Goal: Task Accomplishment & Management: Use online tool/utility

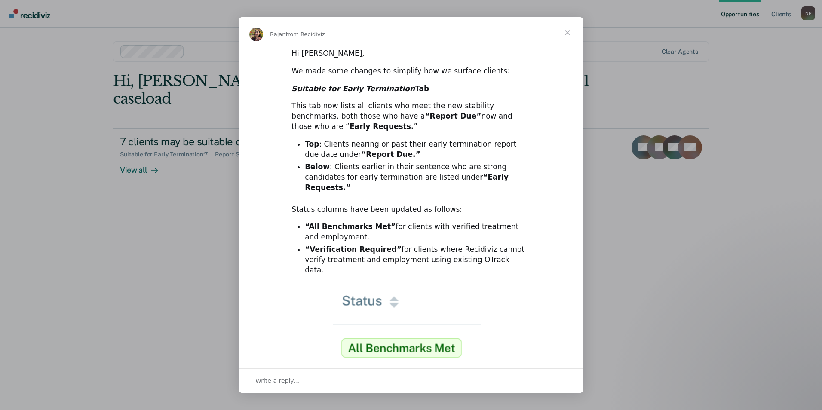
click at [565, 33] on span "Close" at bounding box center [567, 32] width 31 height 31
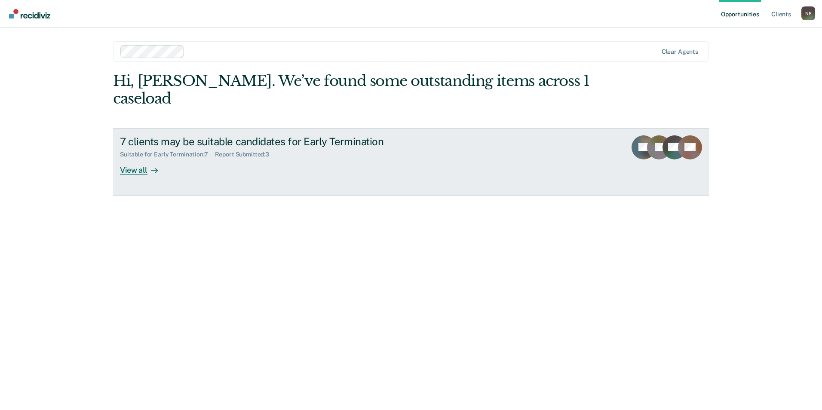
click at [141, 158] on div "View all" at bounding box center [144, 166] width 48 height 17
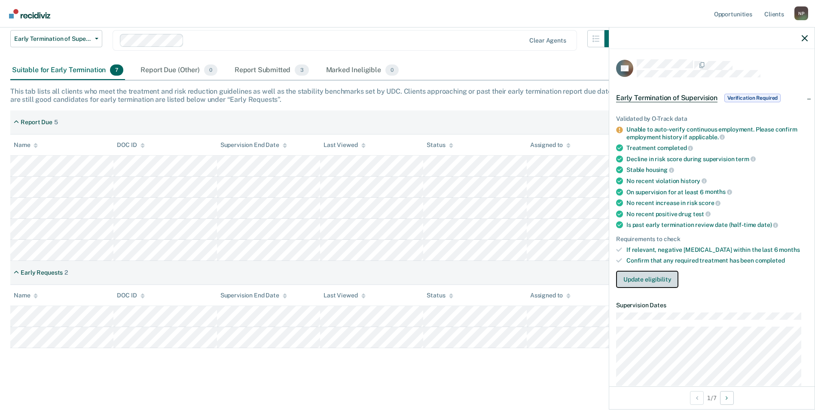
click at [646, 280] on button "Update eligibility" at bounding box center [647, 279] width 62 height 17
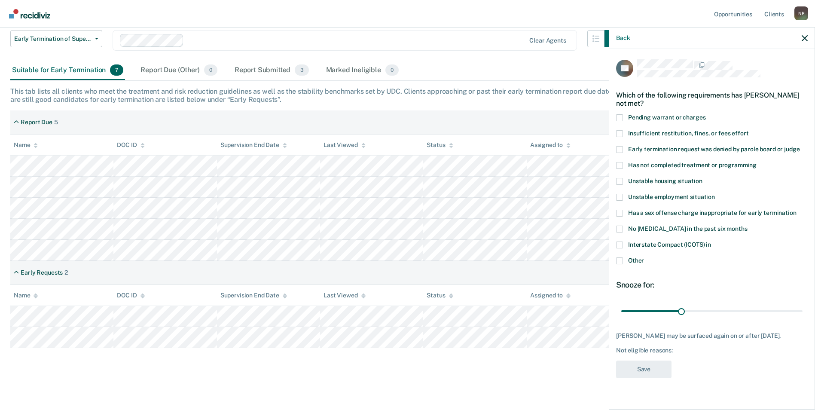
click at [622, 245] on span at bounding box center [619, 245] width 7 height 7
click at [711, 242] on input "Interstate Compact (ICOTS) in" at bounding box center [711, 242] width 0 height 0
click at [651, 370] on button "Save" at bounding box center [643, 370] width 55 height 18
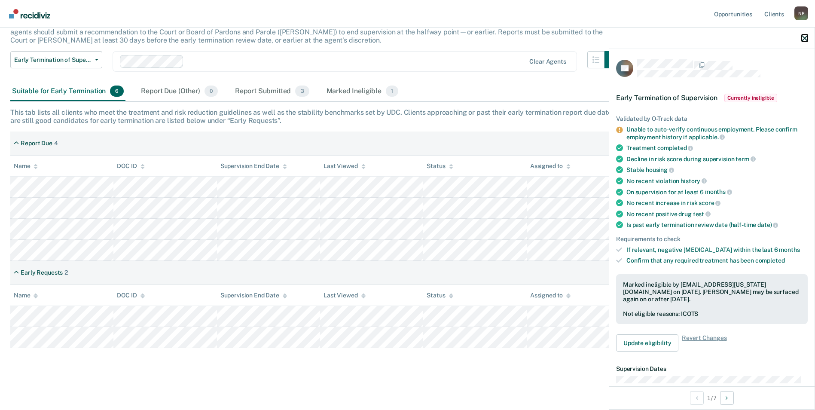
click at [807, 40] on icon "button" at bounding box center [805, 38] width 6 height 6
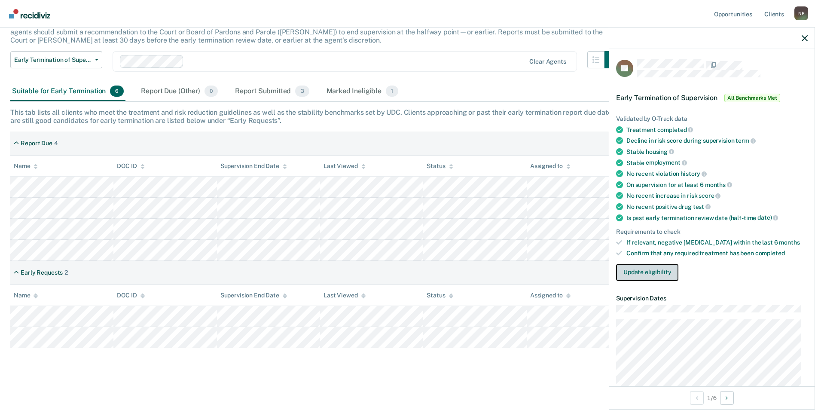
click at [652, 275] on button "Update eligibility" at bounding box center [647, 272] width 62 height 17
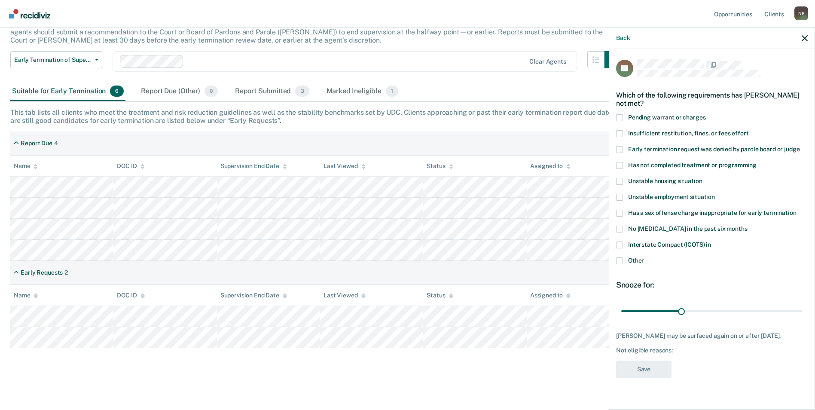
click at [620, 259] on span at bounding box center [619, 260] width 7 height 7
click at [644, 257] on input "Other" at bounding box center [644, 257] width 0 height 0
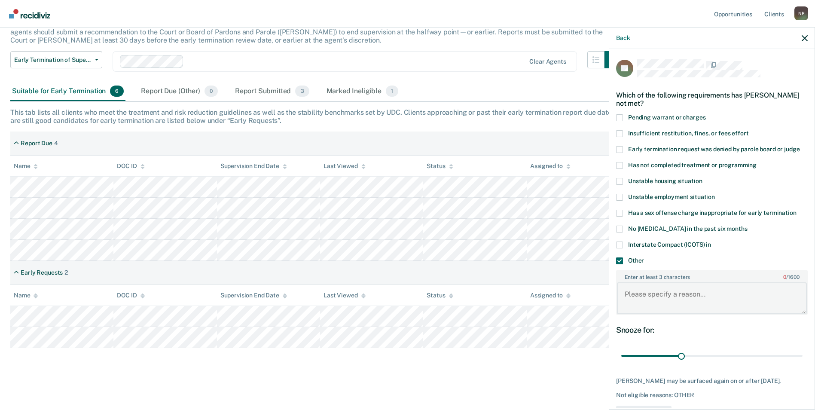
click at [671, 294] on textarea "Enter at least 3 characters 0 / 1600" at bounding box center [712, 298] width 190 height 32
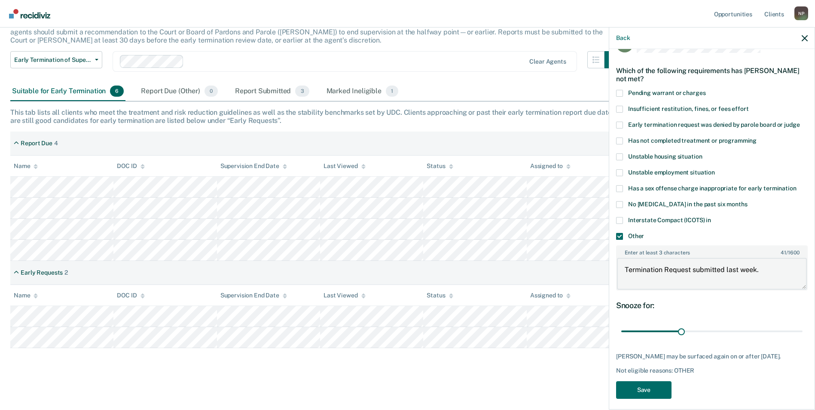
scroll to position [37, 0]
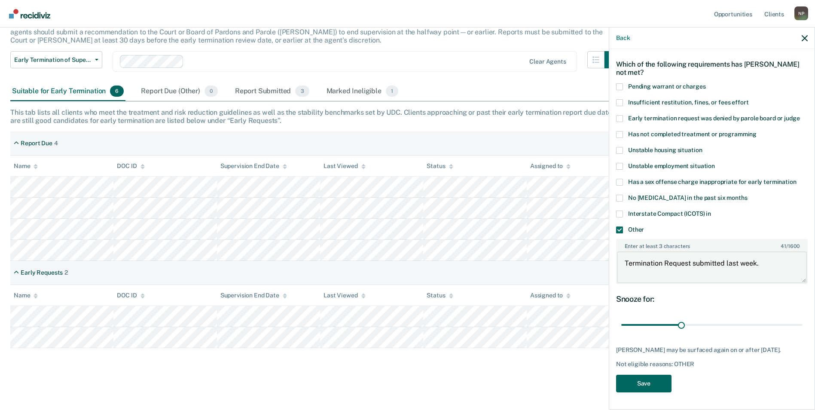
type textarea "Termination Request submitted last week."
click at [637, 382] on button "Save" at bounding box center [643, 384] width 55 height 18
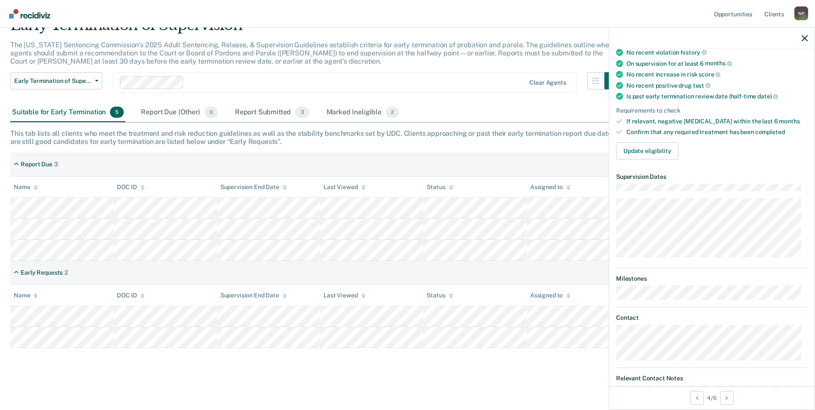
scroll to position [129, 0]
click at [654, 155] on button "Update eligibility" at bounding box center [647, 150] width 62 height 17
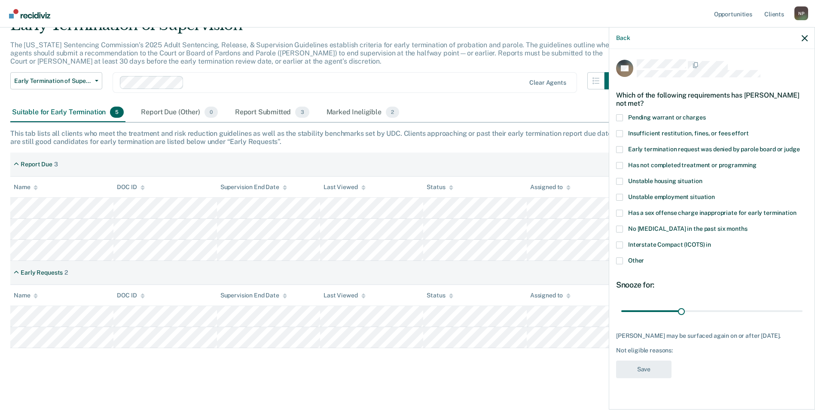
click at [623, 245] on span at bounding box center [619, 245] width 7 height 7
click at [711, 242] on input "Interstate Compact (ICOTS) in" at bounding box center [711, 242] width 0 height 0
click at [657, 369] on button "Save" at bounding box center [643, 370] width 55 height 18
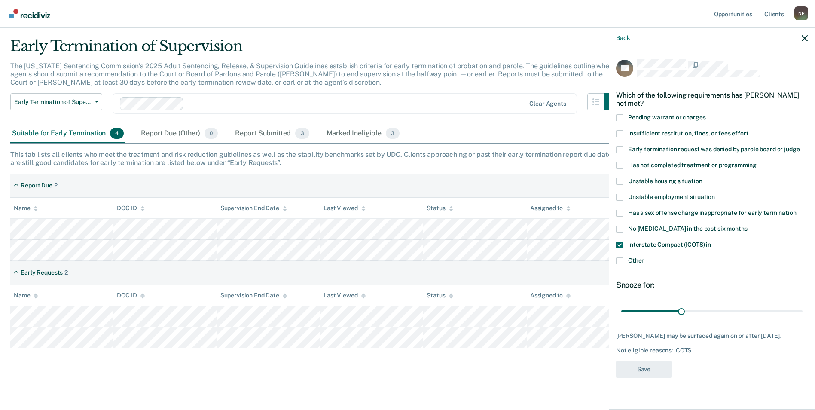
scroll to position [22, 0]
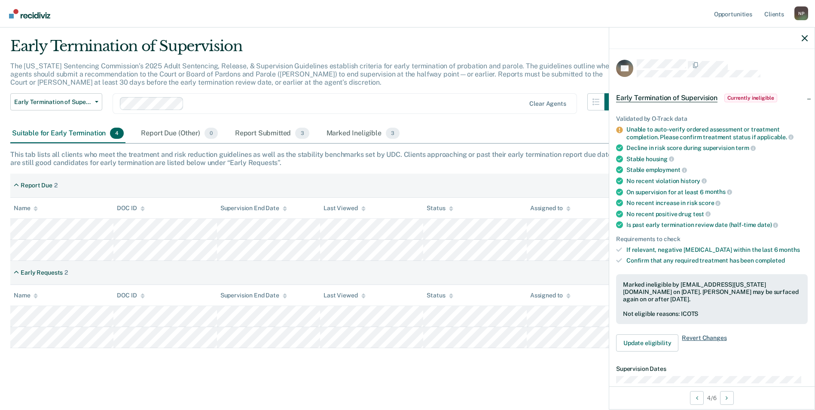
click at [706, 335] on span "Revert Changes" at bounding box center [704, 342] width 45 height 17
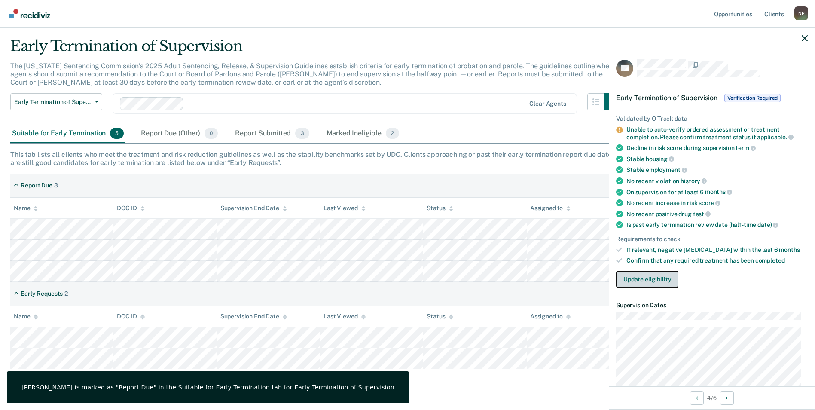
click at [639, 281] on button "Update eligibility" at bounding box center [647, 279] width 62 height 17
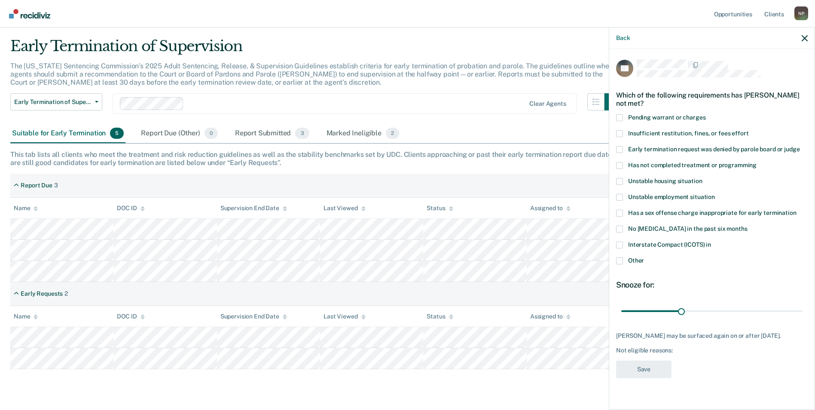
click at [622, 210] on span at bounding box center [619, 213] width 7 height 7
click at [797, 210] on input "Has a sex offense charge inappropriate for early termination" at bounding box center [797, 210] width 0 height 0
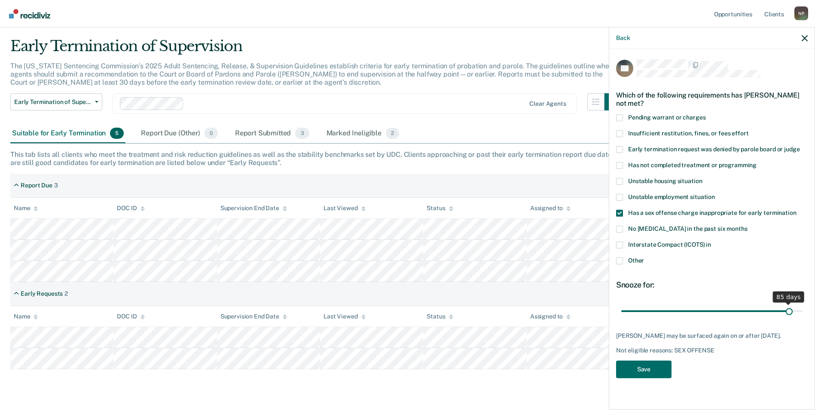
drag, startPoint x: 681, startPoint y: 311, endPoint x: 789, endPoint y: 309, distance: 107.9
type input "85"
click at [789, 309] on input "range" at bounding box center [711, 310] width 181 height 15
click at [621, 261] on span at bounding box center [619, 260] width 7 height 7
click at [644, 257] on input "Other" at bounding box center [644, 257] width 0 height 0
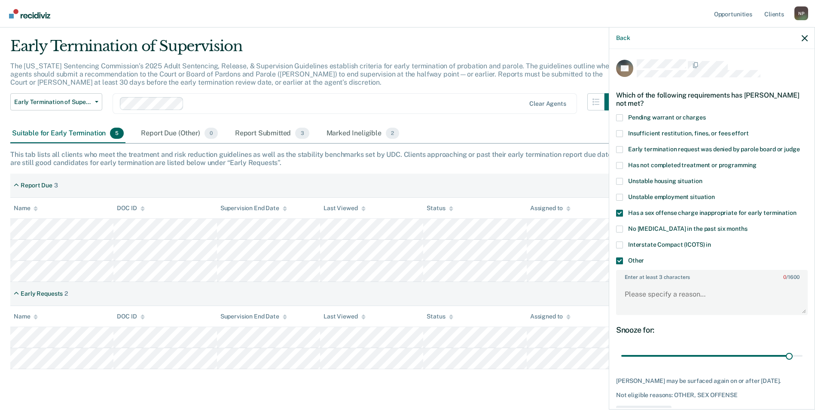
click at [620, 215] on span at bounding box center [619, 213] width 7 height 7
click at [797, 210] on input "Has a sex offense charge inappropriate for early termination" at bounding box center [797, 210] width 0 height 0
click at [634, 343] on div "Snooze for: 85 days" at bounding box center [712, 344] width 192 height 38
click at [634, 297] on textarea "Enter at least 3 characters 0 / 1600" at bounding box center [712, 298] width 190 height 32
type textarea "H"
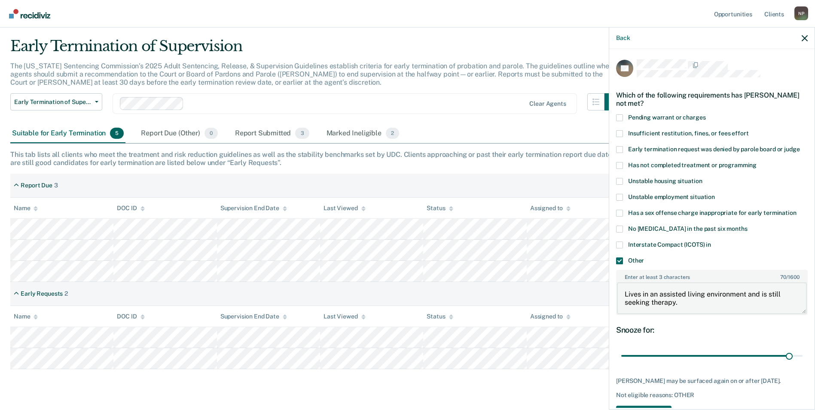
type textarea "Lives in an assisted living environment and is still seeking therapy."
click at [756, 340] on div "Snooze for: 85 days" at bounding box center [712, 344] width 192 height 38
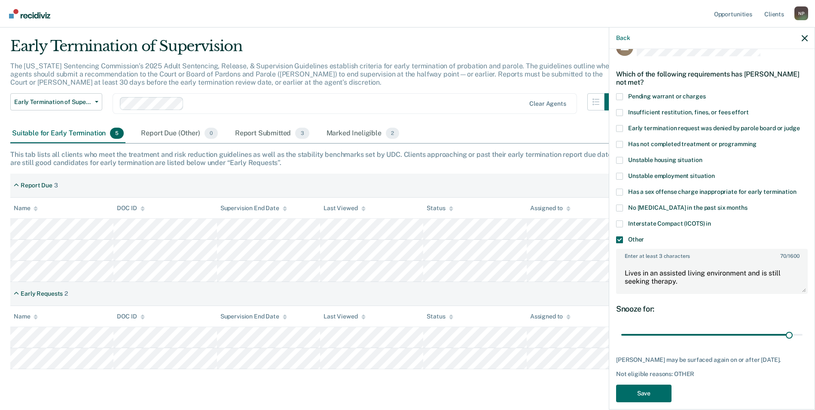
scroll to position [37, 0]
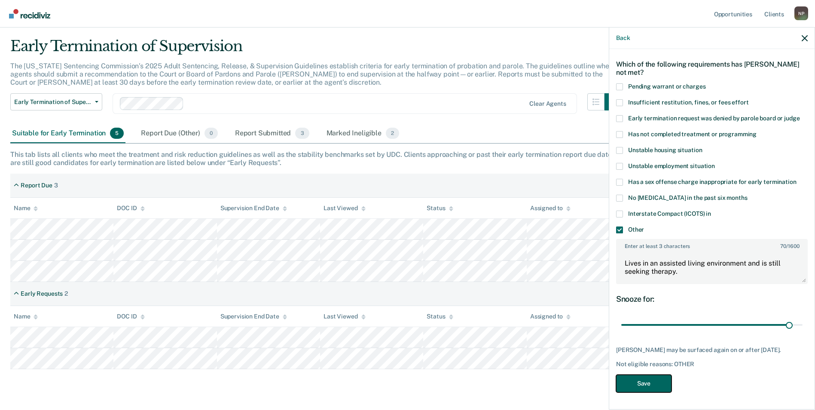
click at [648, 382] on button "Save" at bounding box center [643, 384] width 55 height 18
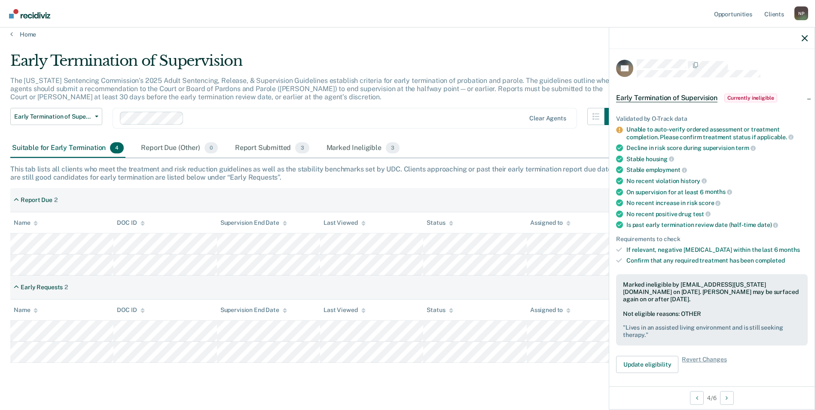
scroll to position [0, 0]
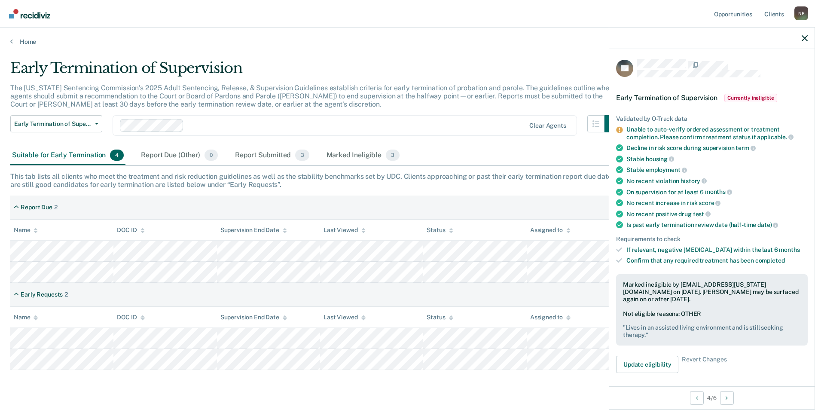
click at [808, 39] on div at bounding box center [711, 38] width 205 height 21
click at [802, 37] on icon "button" at bounding box center [805, 38] width 6 height 6
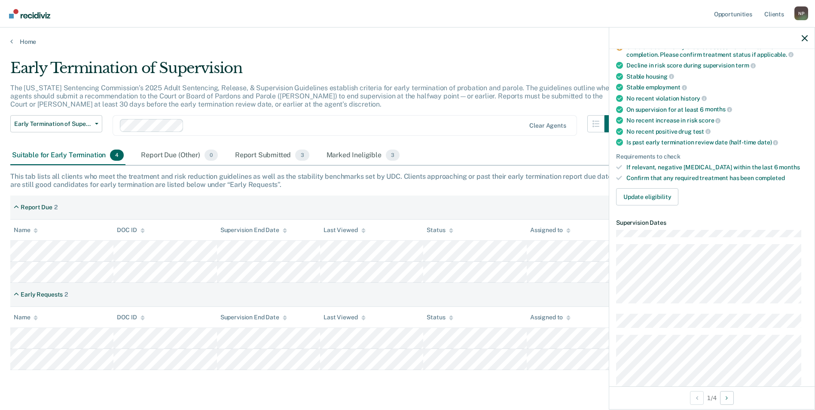
scroll to position [86, 0]
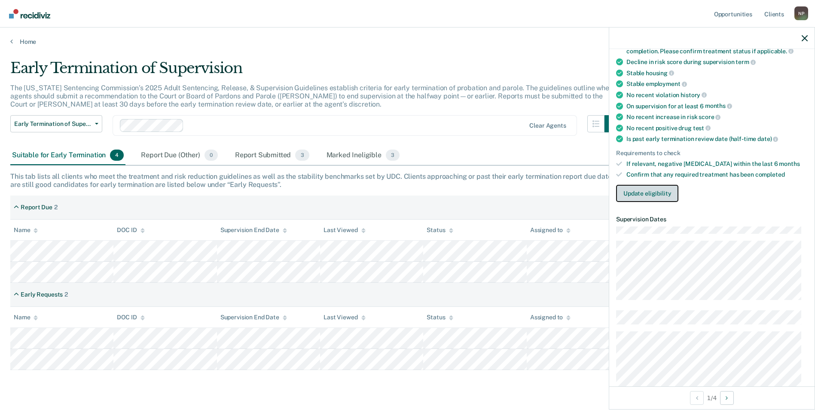
click at [660, 197] on button "Update eligibility" at bounding box center [647, 193] width 62 height 17
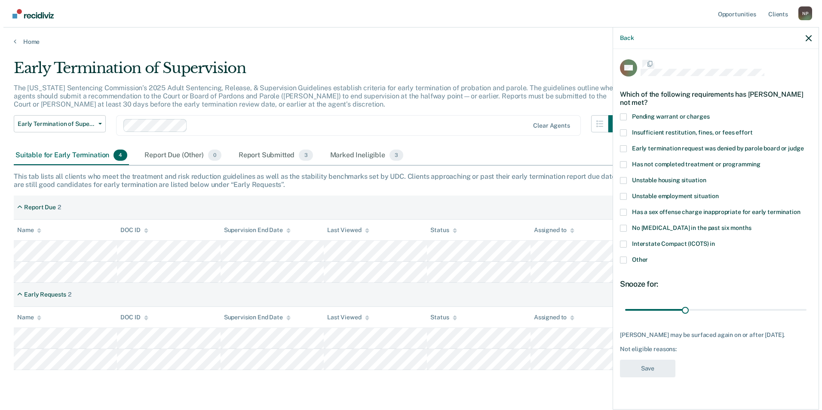
scroll to position [0, 0]
click at [619, 165] on span at bounding box center [619, 165] width 7 height 7
click at [757, 162] on input "Has not completed treatment or programming" at bounding box center [757, 162] width 0 height 0
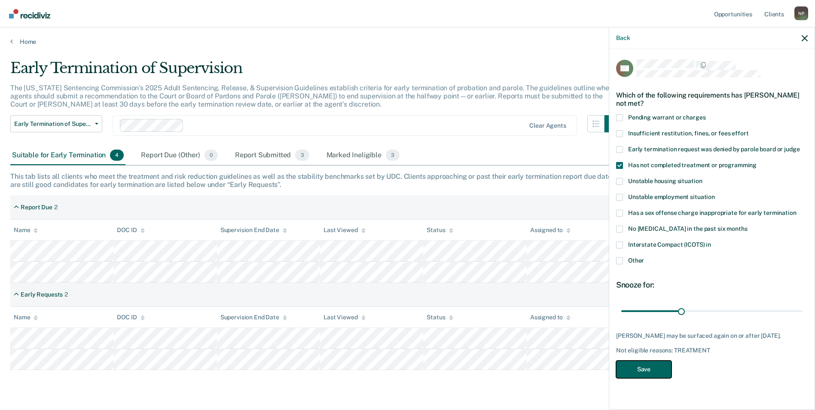
click at [649, 369] on button "Save" at bounding box center [643, 370] width 55 height 18
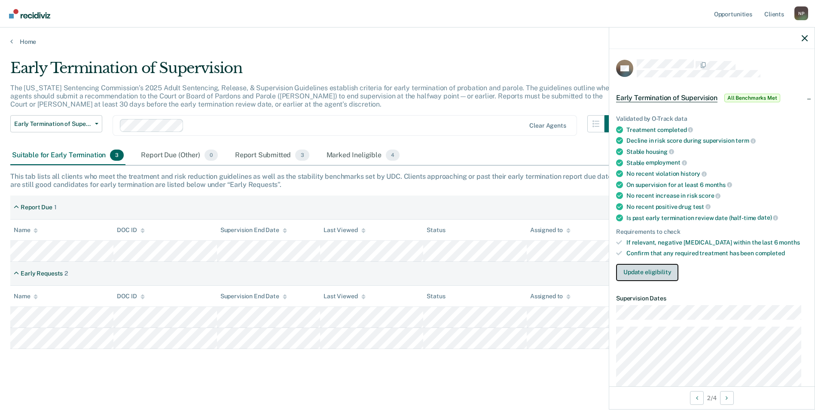
click at [655, 274] on button "Update eligibility" at bounding box center [647, 272] width 62 height 17
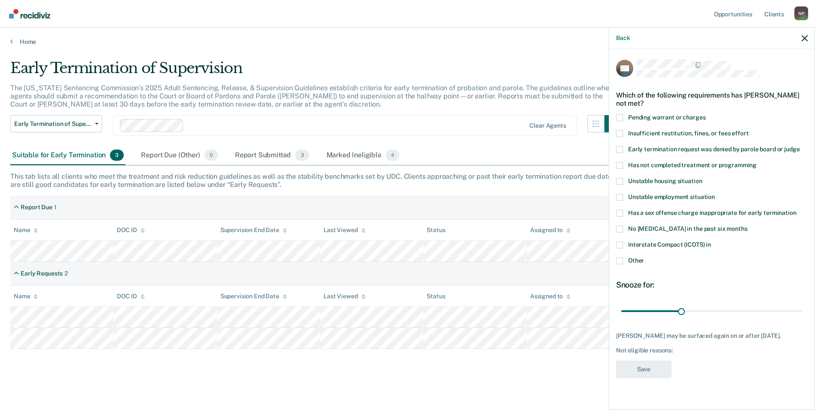
click at [616, 243] on span at bounding box center [619, 245] width 7 height 7
click at [711, 242] on input "Interstate Compact (ICOTS) in" at bounding box center [711, 242] width 0 height 0
click at [653, 372] on button "Save" at bounding box center [643, 370] width 55 height 18
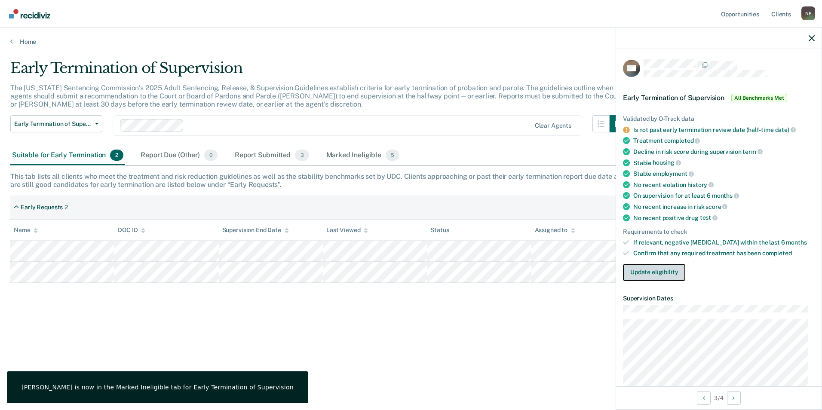
click at [657, 264] on button "Update eligibility" at bounding box center [654, 272] width 62 height 17
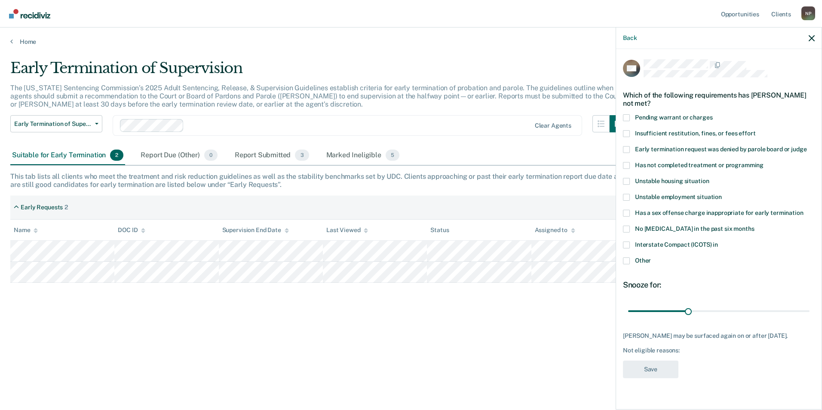
click at [627, 243] on span at bounding box center [626, 245] width 7 height 7
click at [718, 242] on input "Interstate Compact (ICOTS) in" at bounding box center [718, 242] width 0 height 0
click at [625, 255] on div "Interstate Compact (ICOTS) in" at bounding box center [719, 250] width 192 height 16
click at [627, 260] on span at bounding box center [626, 260] width 7 height 7
click at [651, 257] on input "Other" at bounding box center [651, 257] width 0 height 0
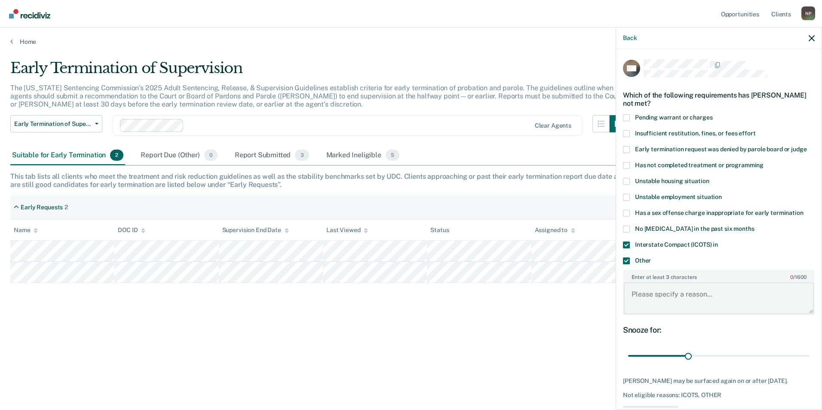
click at [660, 296] on textarea "Enter at least 3 characters 0 / 1600" at bounding box center [719, 298] width 190 height 32
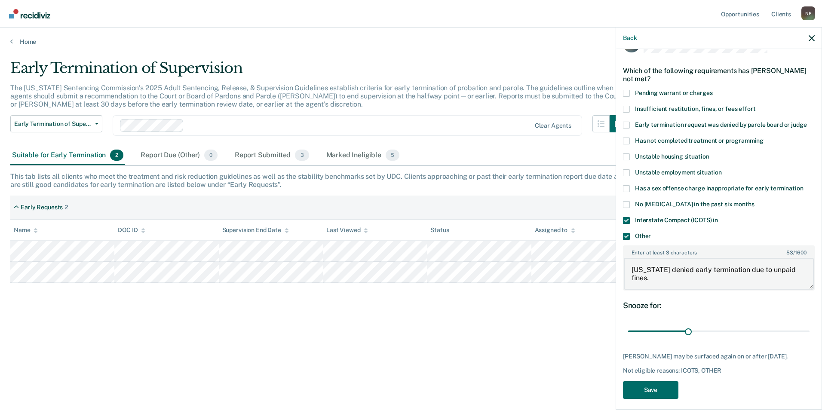
scroll to position [37, 0]
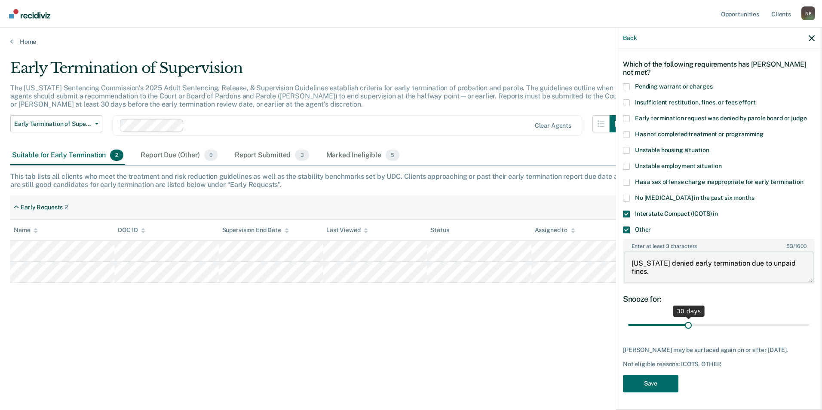
type textarea "[US_STATE] denied early termination due to unpaid fines."
drag, startPoint x: 686, startPoint y: 318, endPoint x: 752, endPoint y: 316, distance: 65.4
type input "65"
click at [752, 318] on input "range" at bounding box center [718, 325] width 181 height 15
click at [640, 384] on button "Save" at bounding box center [650, 384] width 55 height 18
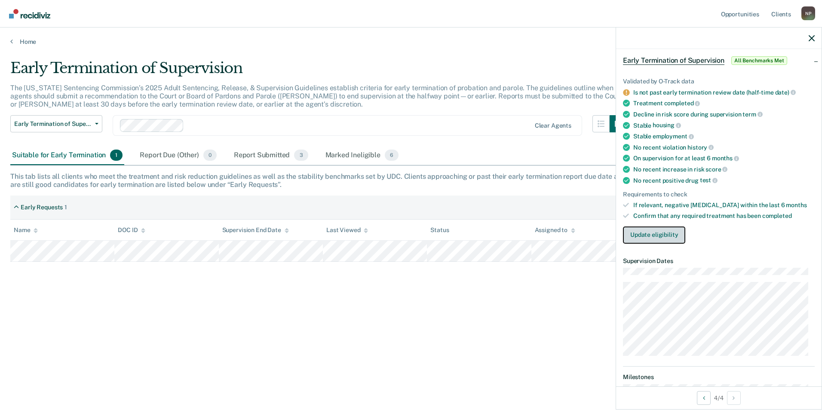
click at [653, 239] on button "Update eligibility" at bounding box center [654, 234] width 62 height 17
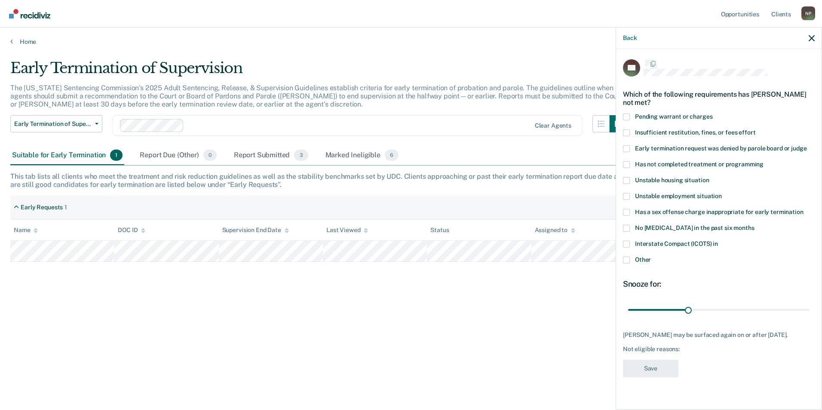
scroll to position [0, 0]
click at [539, 324] on div "Early Termination of Supervision The [US_STATE] Sentencing Commission’s 2025 Ad…" at bounding box center [410, 202] width 801 height 286
click at [640, 38] on div "Back" at bounding box center [718, 38] width 205 height 21
click at [637, 39] on div "Back" at bounding box center [718, 38] width 205 height 21
click at [637, 39] on button "Back" at bounding box center [630, 37] width 14 height 7
